Goal: Understand process/instructions: Learn about a topic

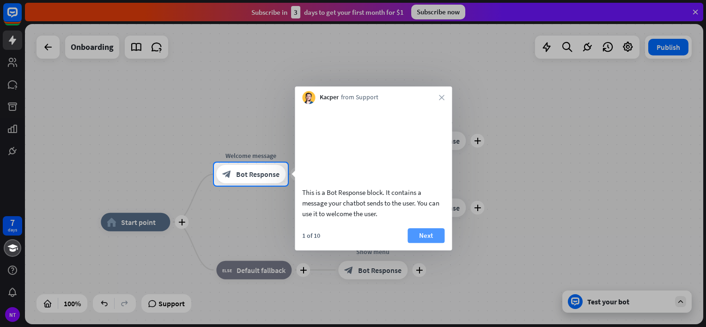
click at [442, 243] on button "Next" at bounding box center [425, 235] width 37 height 15
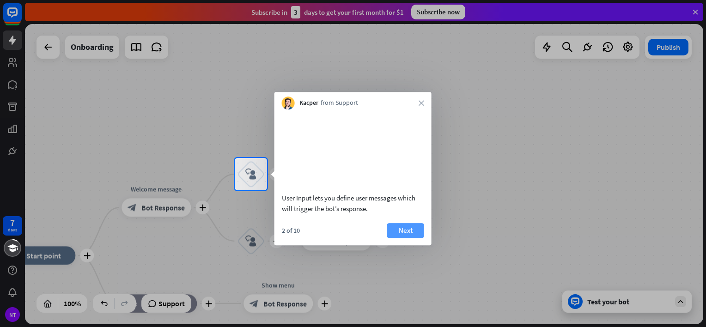
click at [421, 238] on button "Next" at bounding box center [405, 230] width 37 height 15
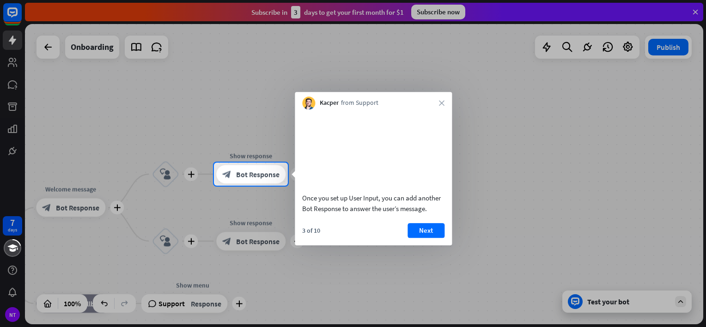
click at [421, 238] on button "Next" at bounding box center [425, 230] width 37 height 15
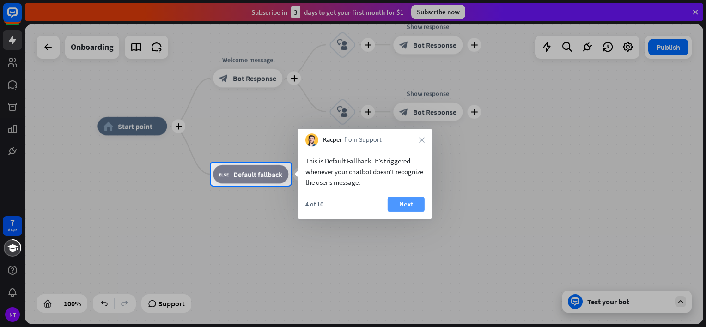
click at [416, 202] on button "Next" at bounding box center [406, 204] width 37 height 15
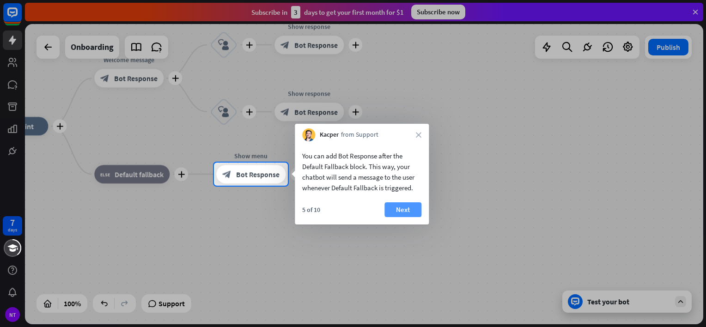
click at [414, 205] on button "Next" at bounding box center [402, 209] width 37 height 15
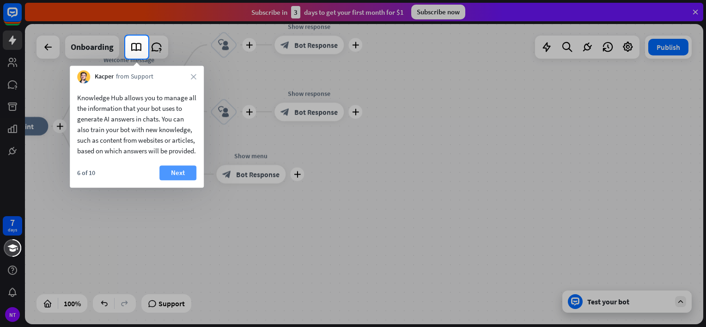
click at [185, 180] on button "Next" at bounding box center [177, 172] width 37 height 15
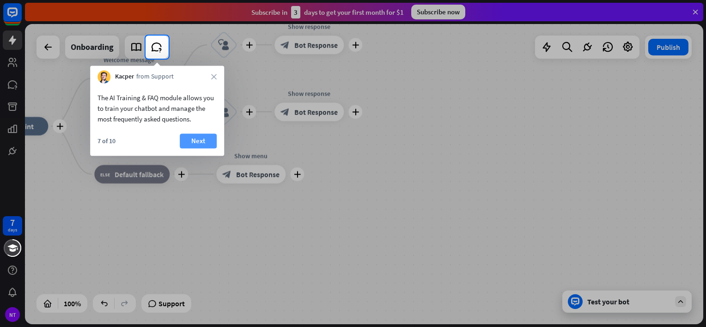
click at [198, 141] on button "Next" at bounding box center [198, 140] width 37 height 15
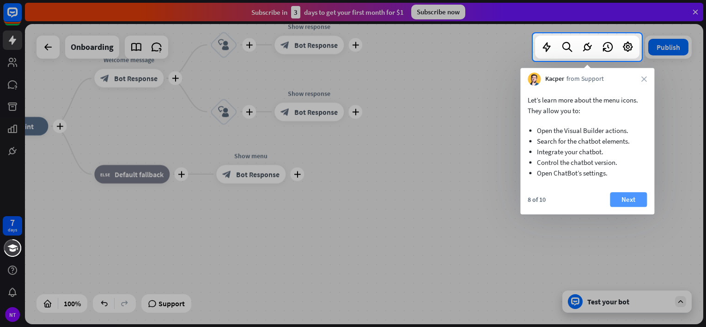
click at [623, 202] on button "Next" at bounding box center [628, 199] width 37 height 15
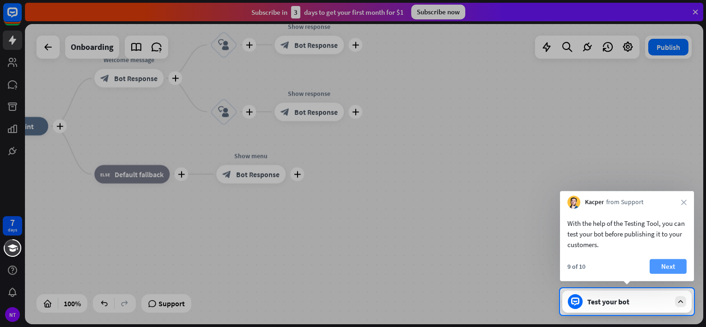
click at [667, 263] on button "Next" at bounding box center [667, 266] width 37 height 15
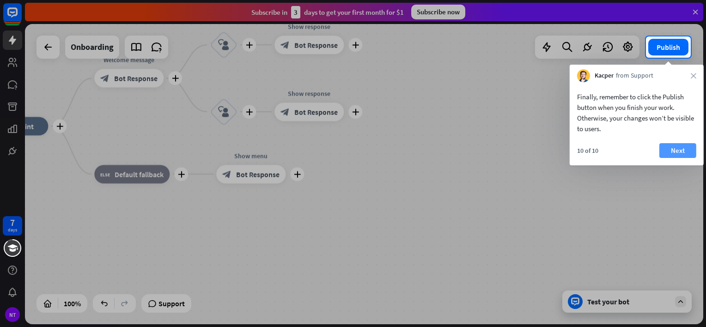
click at [671, 151] on button "Next" at bounding box center [677, 150] width 37 height 15
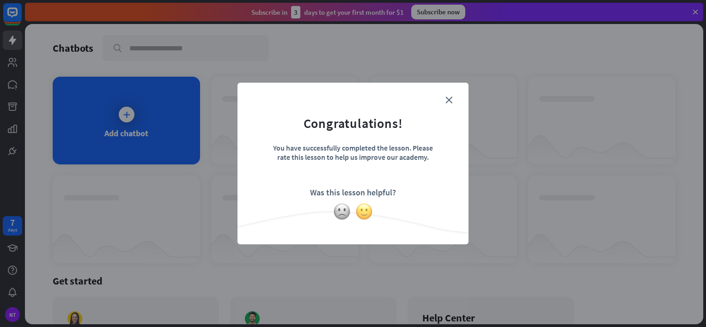
click at [362, 213] on img at bounding box center [364, 212] width 18 height 18
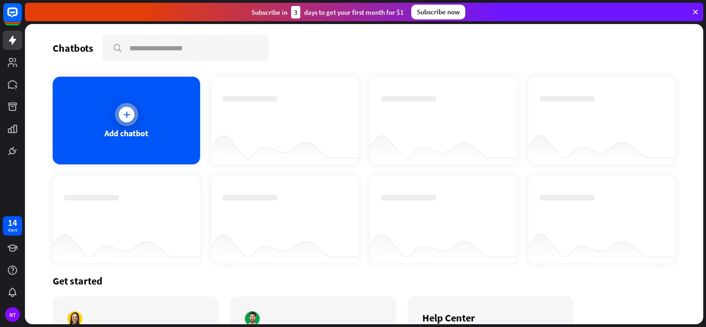
click at [126, 115] on icon at bounding box center [126, 114] width 9 height 9
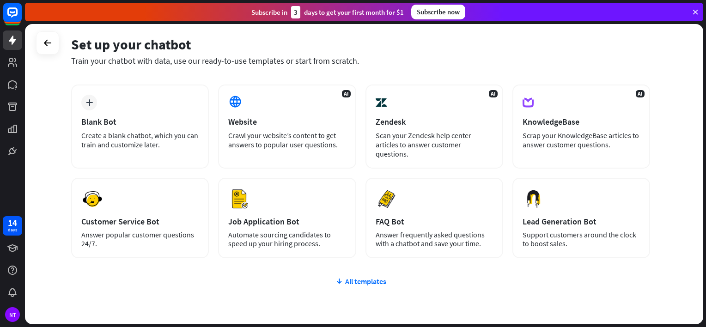
scroll to position [37, 0]
click at [352, 277] on div "All templates" at bounding box center [360, 281] width 579 height 9
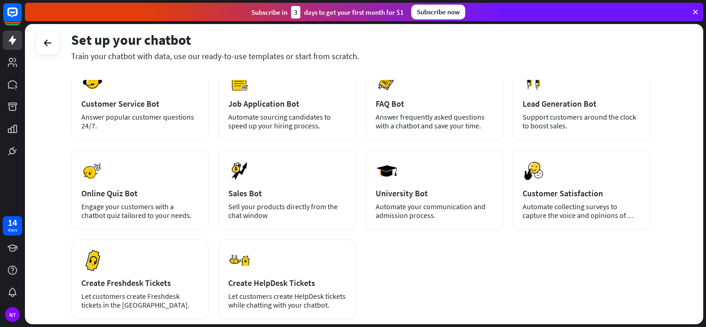
scroll to position [155, 0]
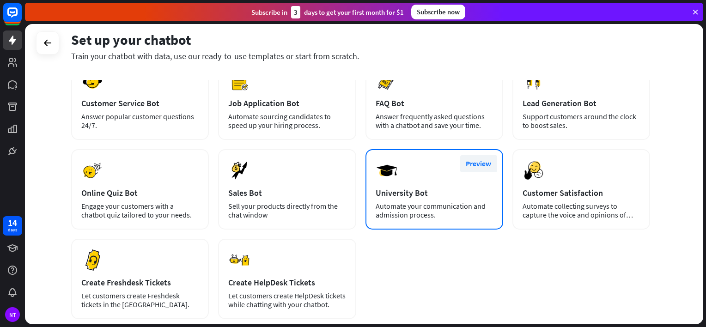
click at [472, 164] on button "Preview" at bounding box center [478, 163] width 37 height 17
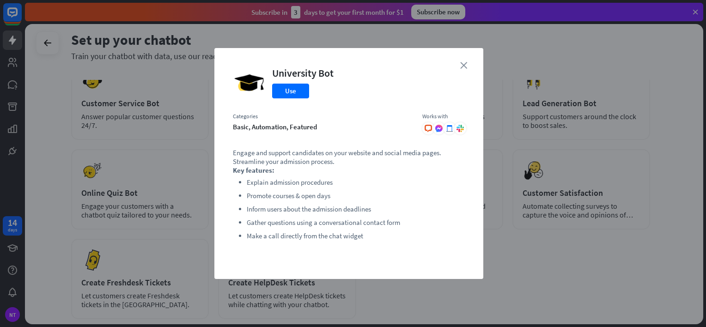
click at [467, 65] on icon "close" at bounding box center [463, 65] width 7 height 7
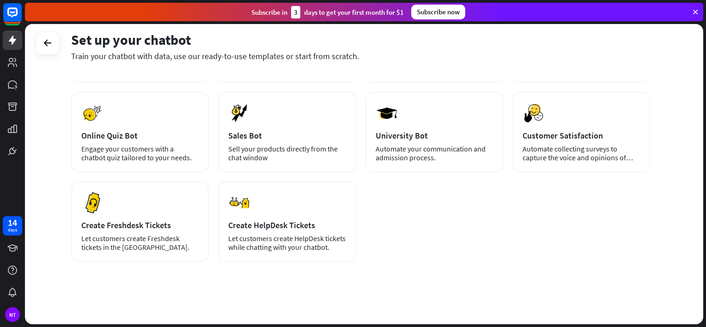
scroll to position [212, 0]
